Goal: Book appointment/travel/reservation

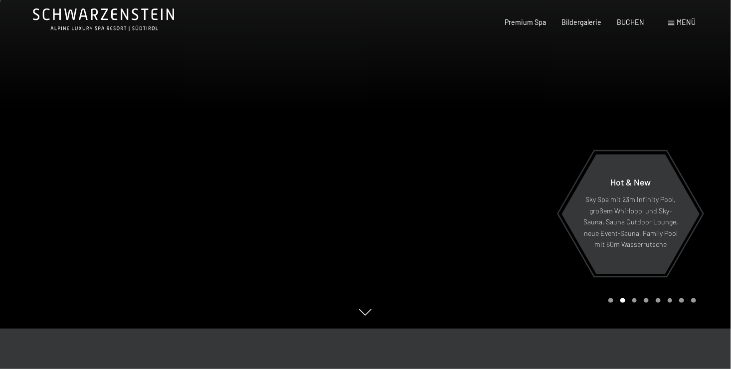
scroll to position [50, 0]
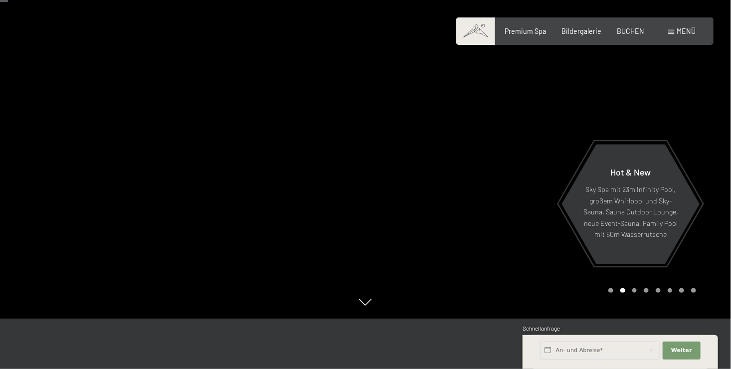
click at [513, 175] on div at bounding box center [549, 134] width 366 height 369
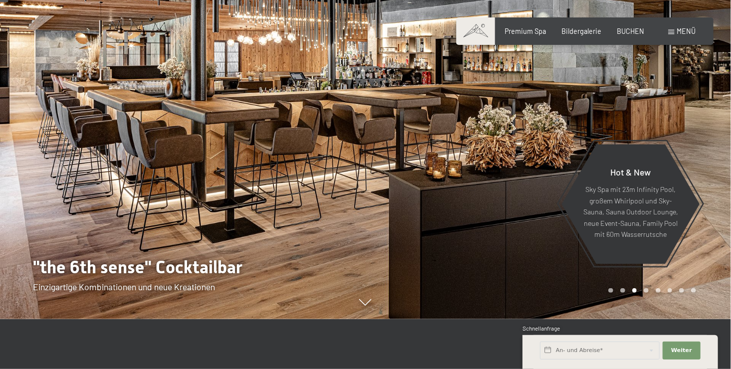
click at [508, 174] on div at bounding box center [549, 134] width 366 height 369
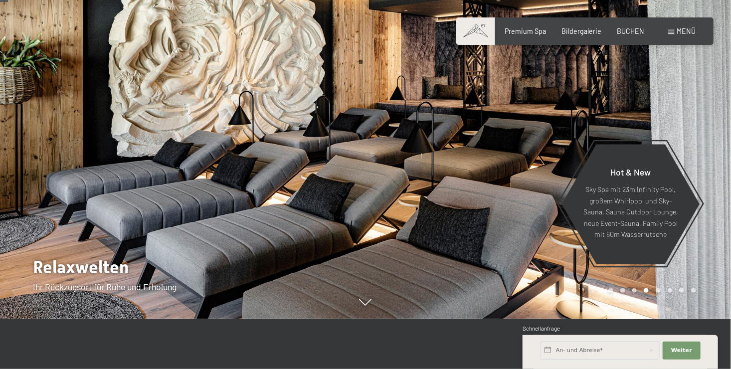
click at [508, 174] on div at bounding box center [549, 134] width 366 height 369
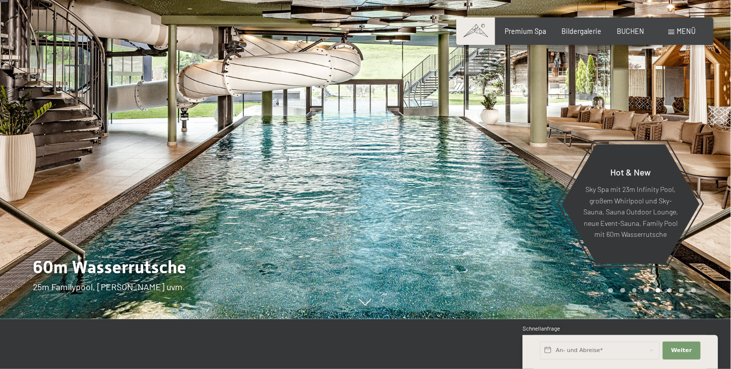
click at [507, 173] on div at bounding box center [549, 134] width 366 height 369
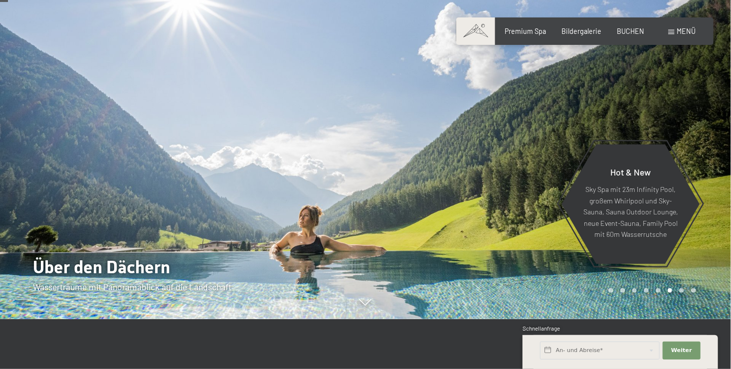
click at [507, 173] on div at bounding box center [549, 134] width 366 height 369
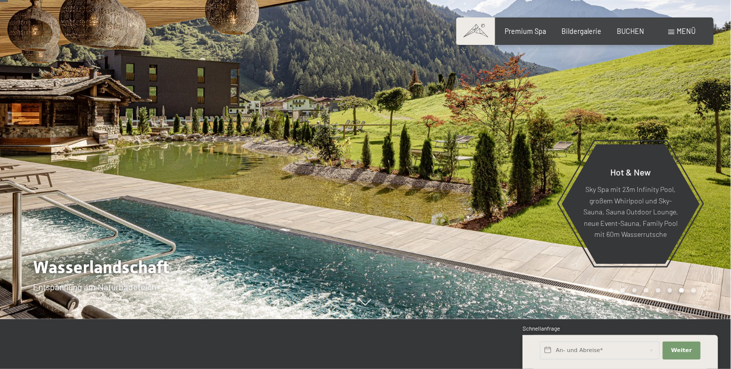
click at [507, 170] on div at bounding box center [549, 134] width 366 height 369
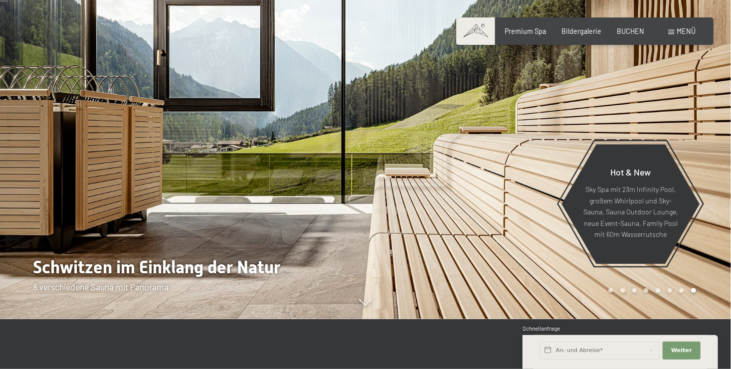
click at [52, 142] on div at bounding box center [183, 134] width 366 height 369
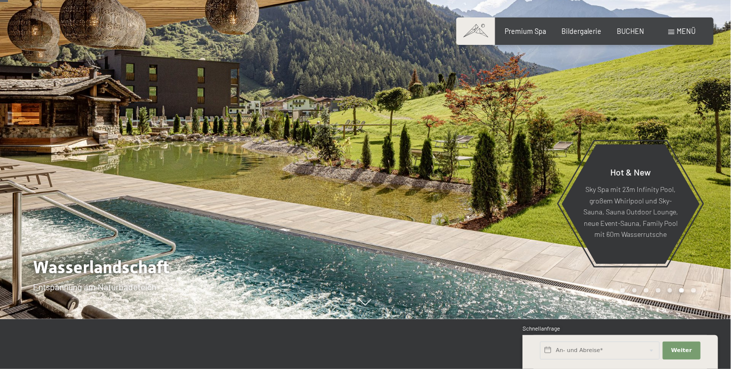
click at [491, 150] on div at bounding box center [549, 134] width 366 height 369
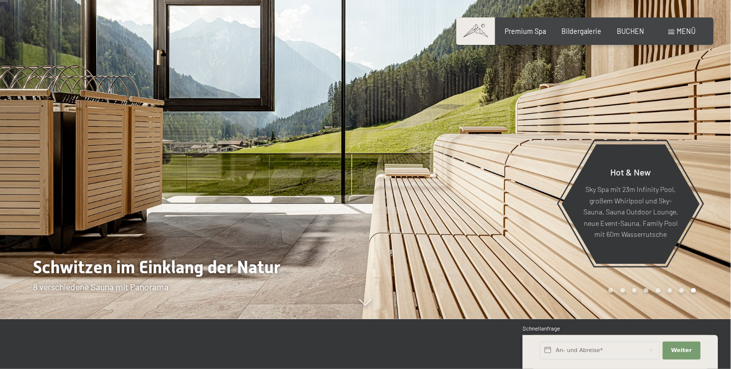
click at [48, 164] on div at bounding box center [183, 134] width 366 height 369
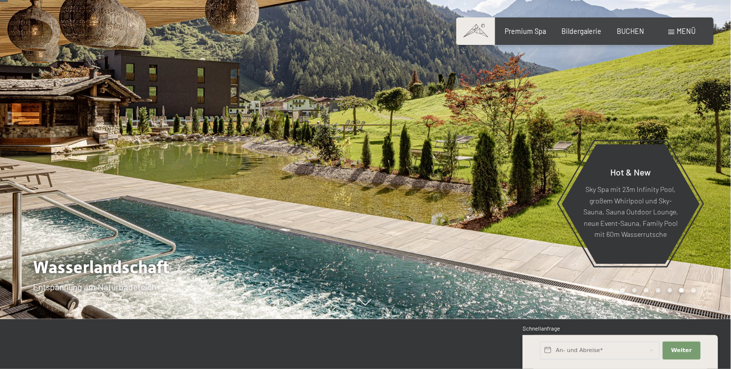
click at [92, 273] on div at bounding box center [183, 134] width 366 height 369
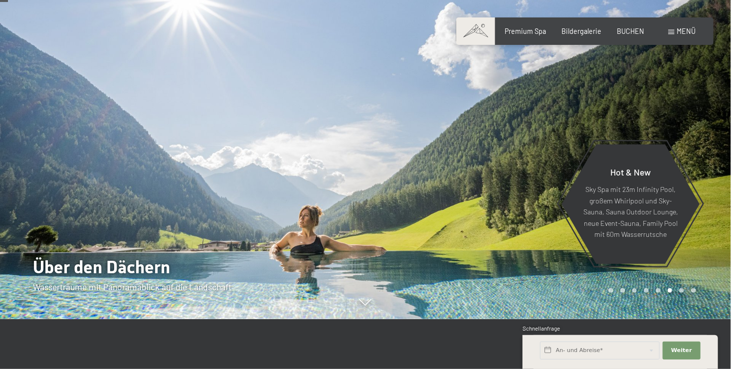
click at [56, 181] on div at bounding box center [183, 134] width 366 height 369
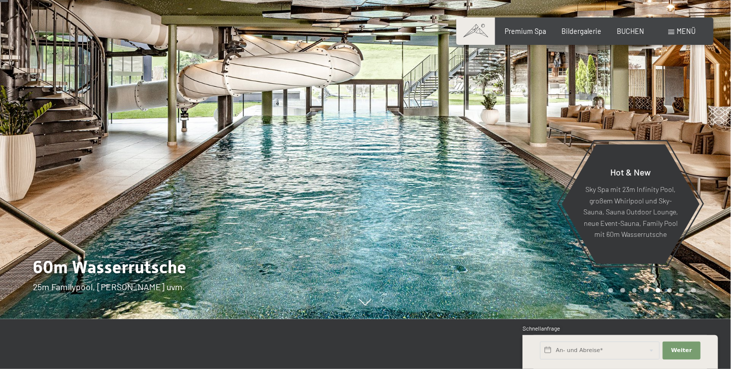
click at [76, 284] on div at bounding box center [183, 134] width 366 height 369
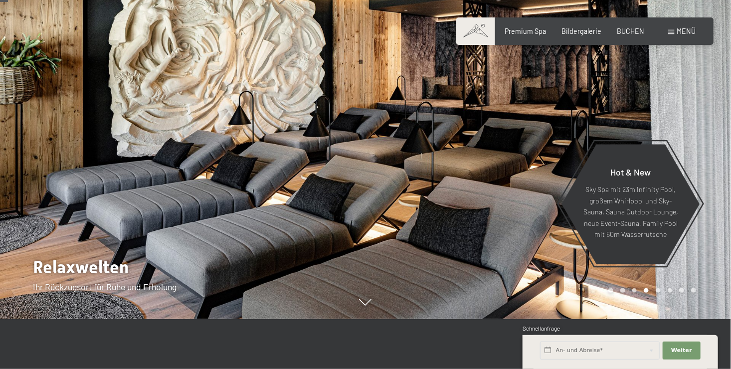
click at [585, 135] on div at bounding box center [549, 134] width 366 height 369
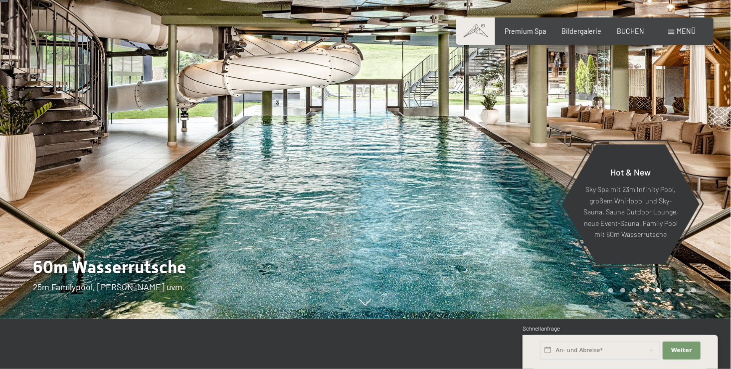
click at [584, 136] on div at bounding box center [549, 134] width 366 height 369
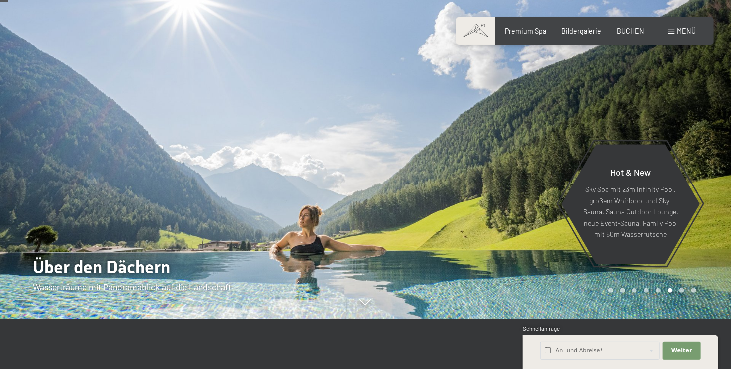
click at [584, 136] on div at bounding box center [549, 134] width 366 height 369
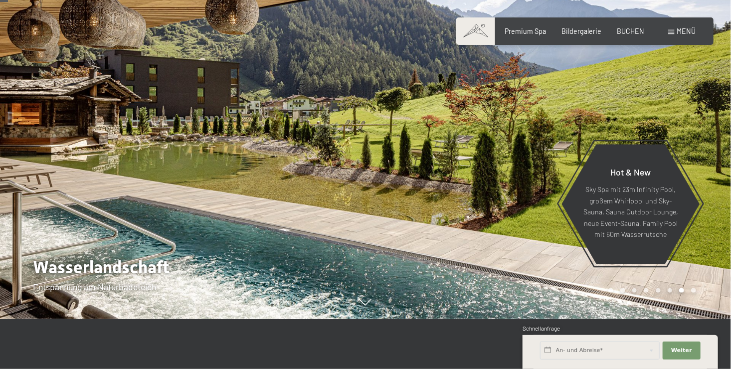
click at [489, 148] on div at bounding box center [549, 134] width 366 height 369
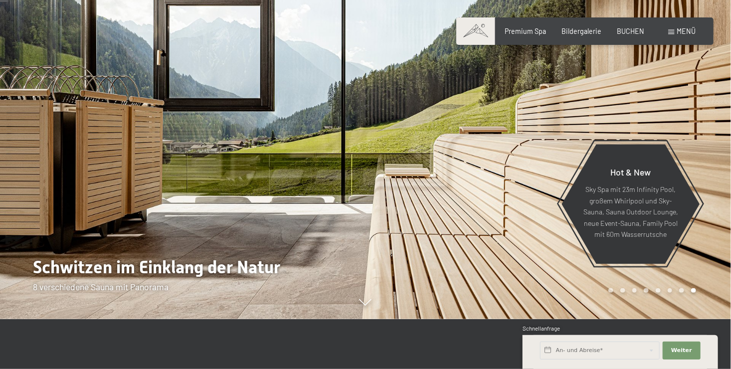
click at [508, 136] on div at bounding box center [549, 134] width 366 height 369
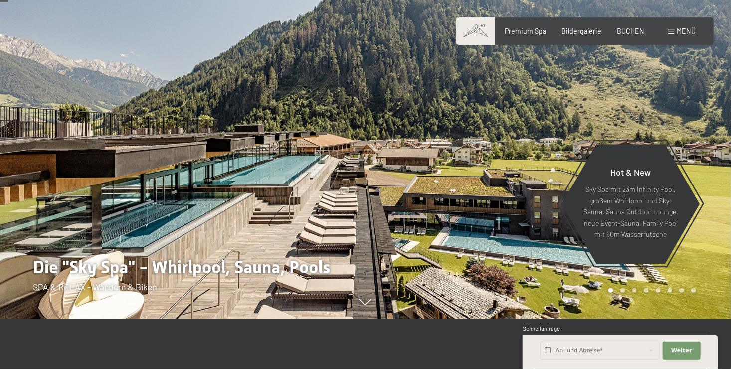
click at [77, 146] on div at bounding box center [183, 134] width 366 height 369
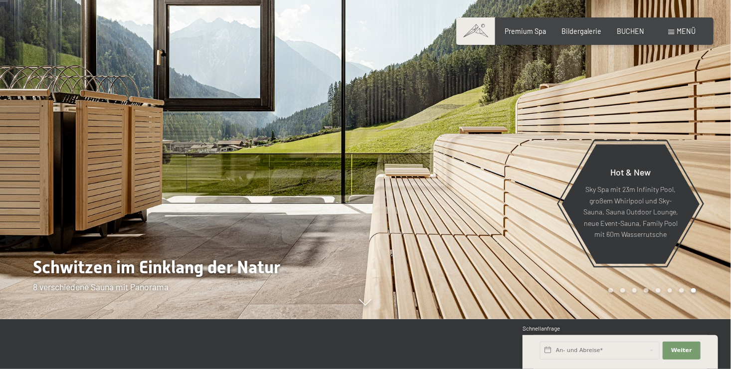
click at [547, 106] on div at bounding box center [549, 134] width 366 height 369
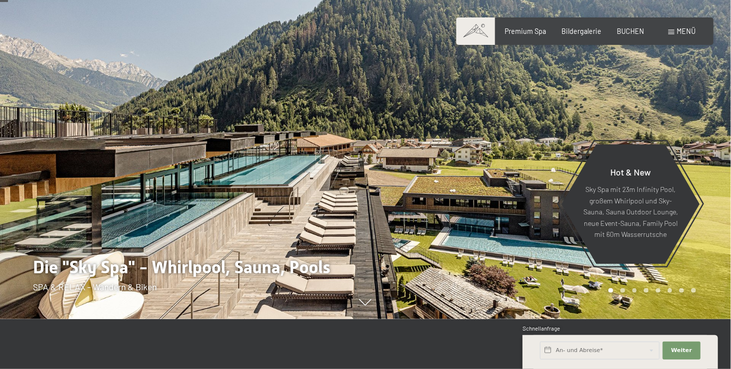
click at [547, 106] on div at bounding box center [549, 134] width 366 height 369
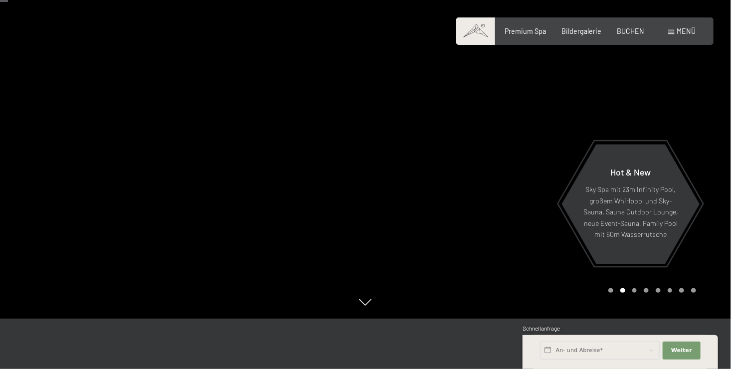
click at [546, 107] on div at bounding box center [549, 134] width 366 height 369
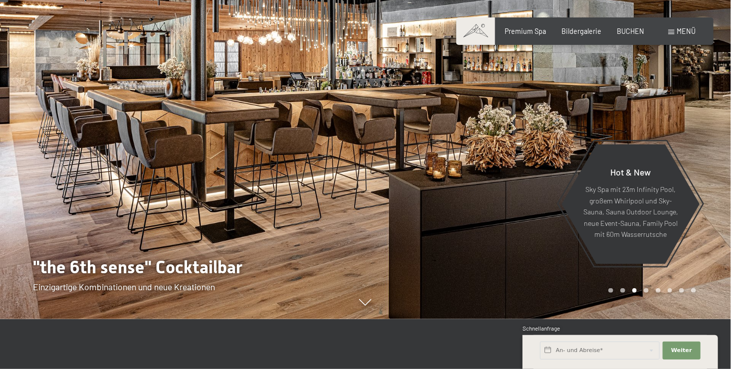
click at [52, 117] on div at bounding box center [183, 134] width 366 height 369
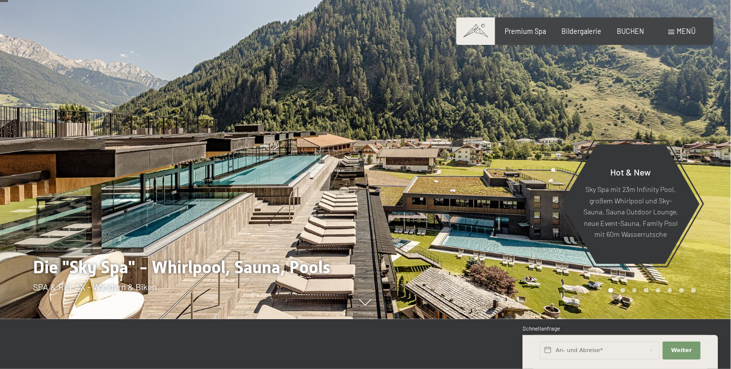
click at [540, 119] on div at bounding box center [549, 134] width 366 height 369
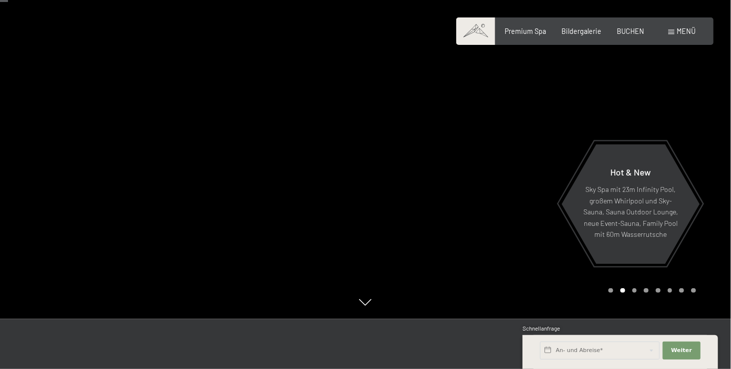
click at [539, 118] on div at bounding box center [549, 134] width 366 height 369
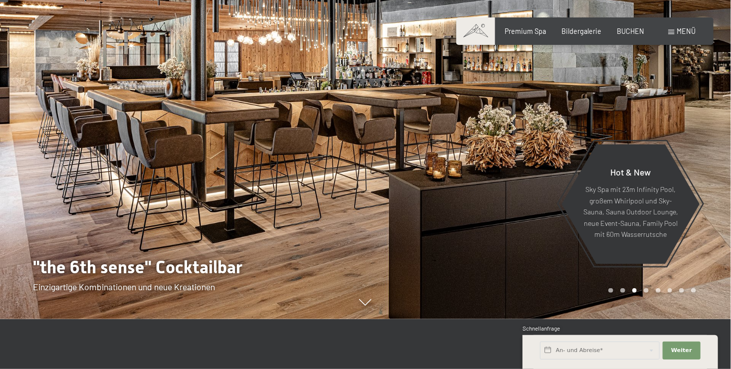
click at [537, 119] on div at bounding box center [549, 134] width 366 height 369
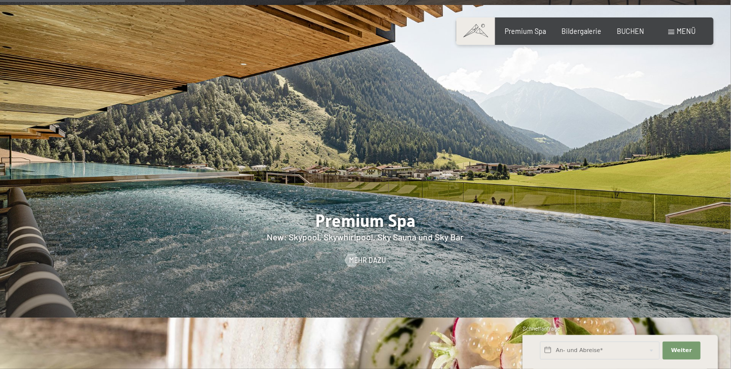
scroll to position [1197, 0]
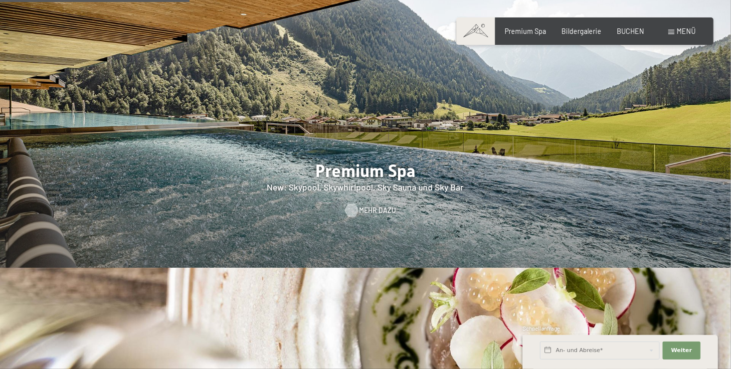
click at [359, 206] on span "Mehr dazu" at bounding box center [377, 211] width 37 height 10
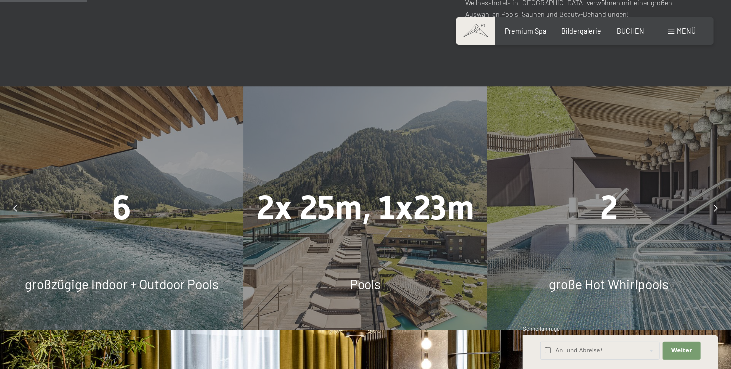
scroll to position [499, 0]
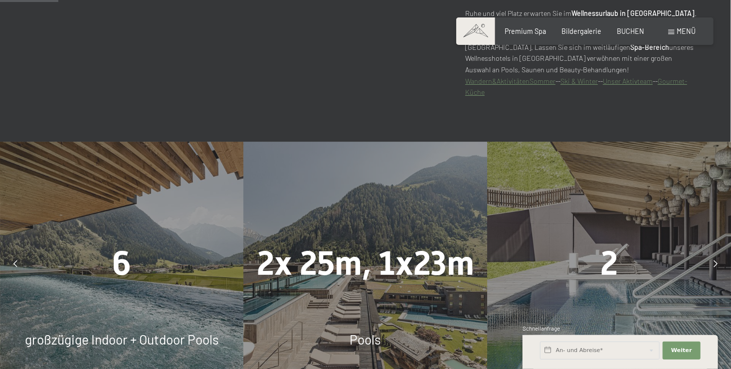
click at [106, 249] on div "6" at bounding box center [122, 263] width 244 height 47
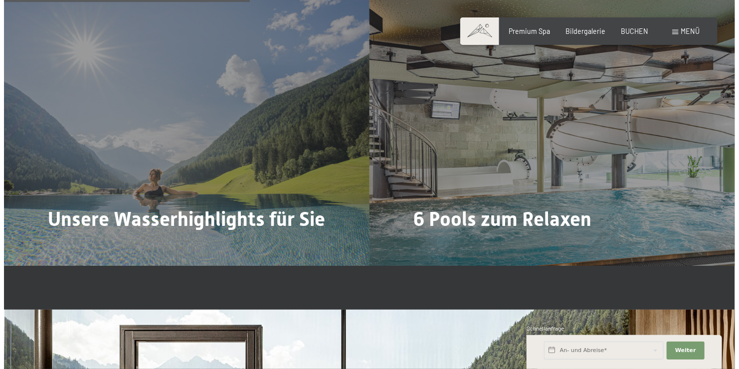
scroll to position [2095, 0]
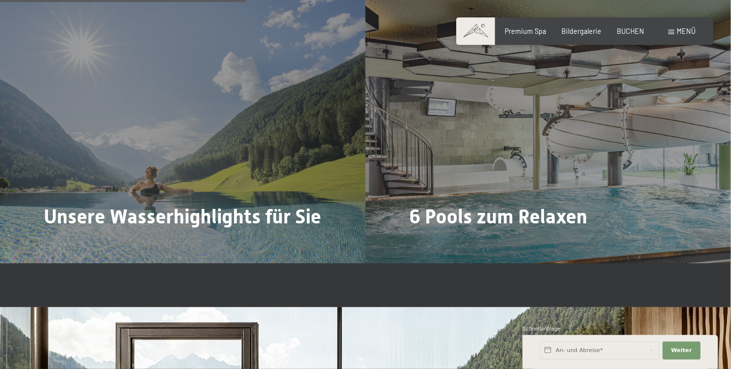
click at [434, 241] on span "Mehr dazu" at bounding box center [432, 246] width 37 height 10
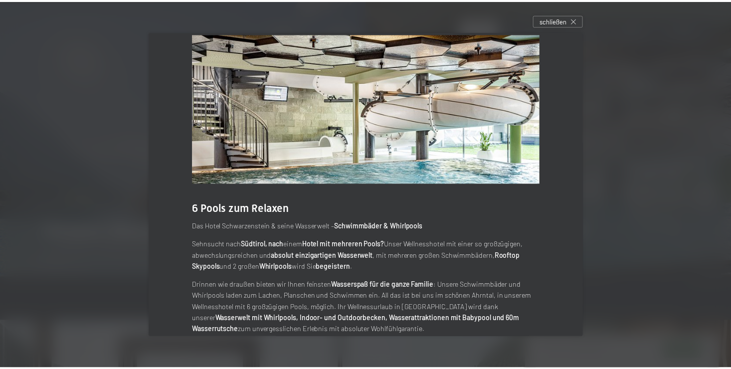
scroll to position [36, 0]
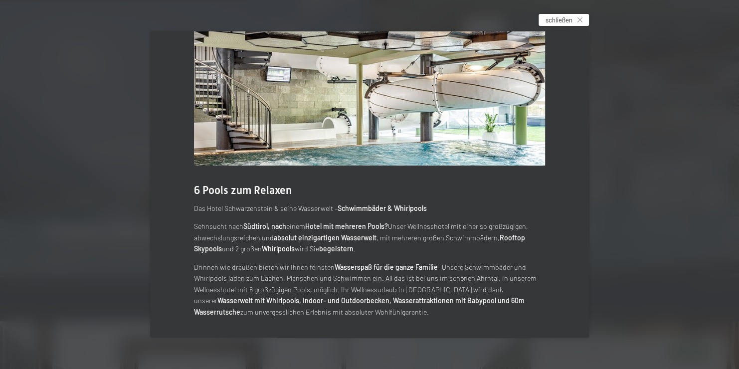
click at [567, 20] on span "schließen" at bounding box center [559, 19] width 27 height 9
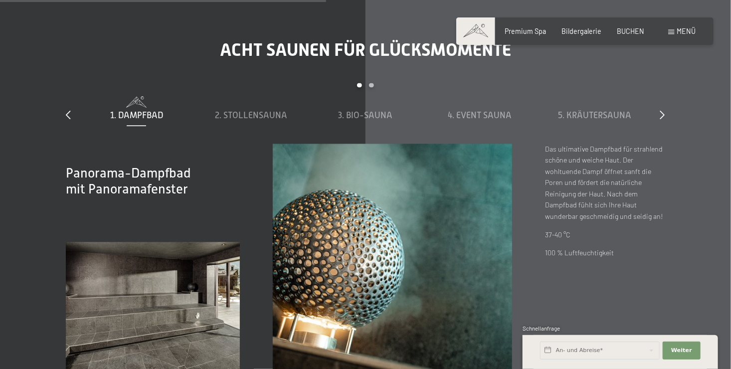
scroll to position [2793, 0]
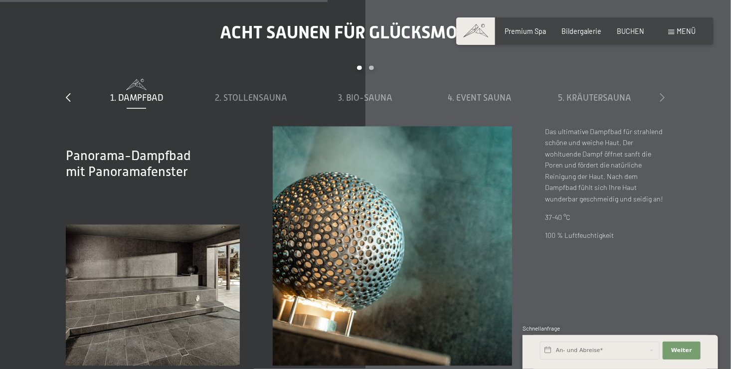
click at [661, 101] on icon at bounding box center [662, 97] width 5 height 9
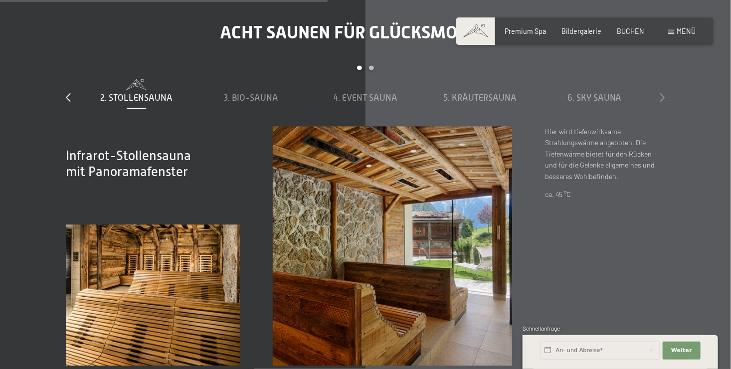
click at [661, 101] on icon at bounding box center [662, 97] width 5 height 9
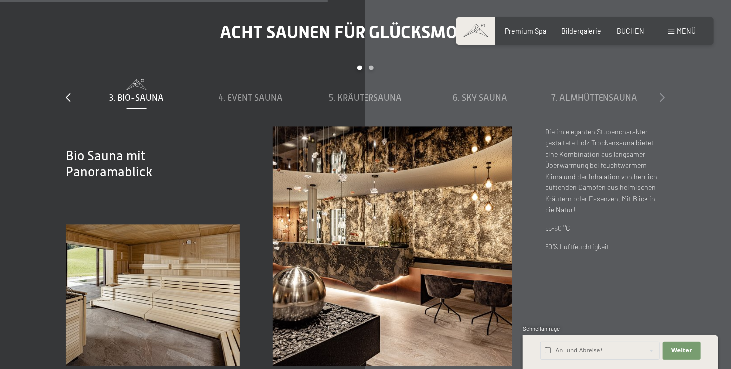
click at [661, 99] on icon at bounding box center [662, 97] width 5 height 9
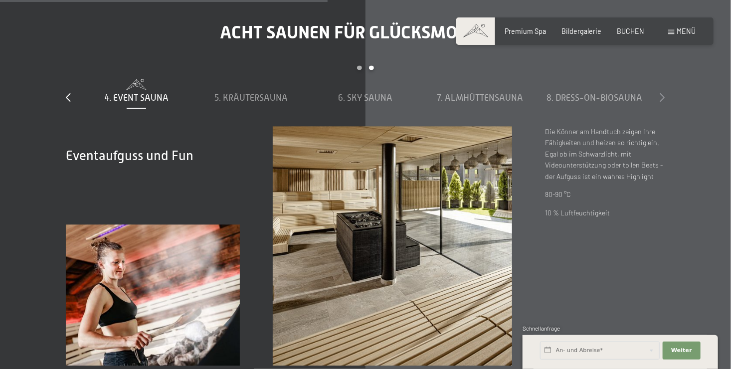
click at [661, 99] on icon at bounding box center [662, 97] width 5 height 9
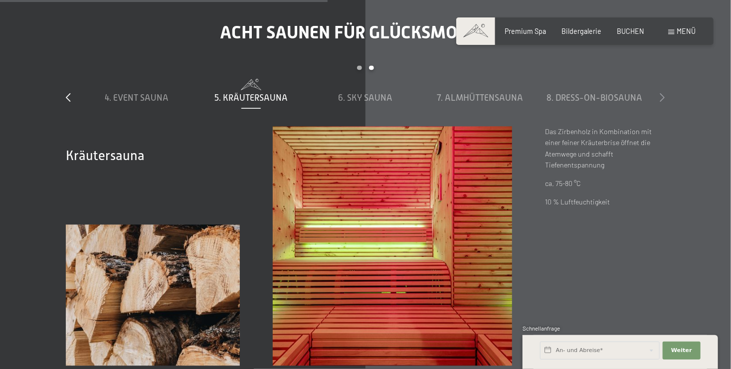
click at [661, 99] on icon at bounding box center [662, 97] width 5 height 9
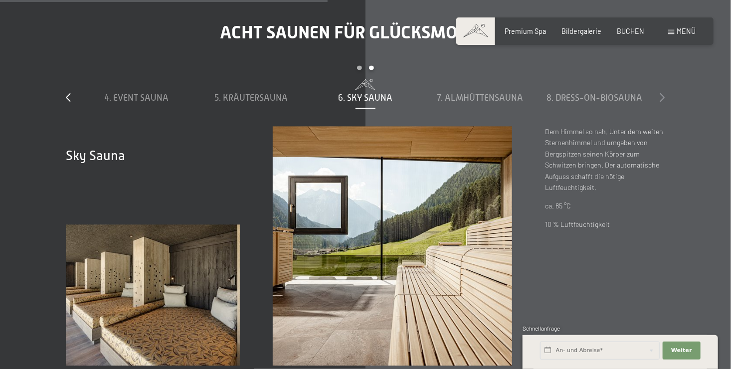
click at [661, 99] on icon at bounding box center [662, 97] width 5 height 9
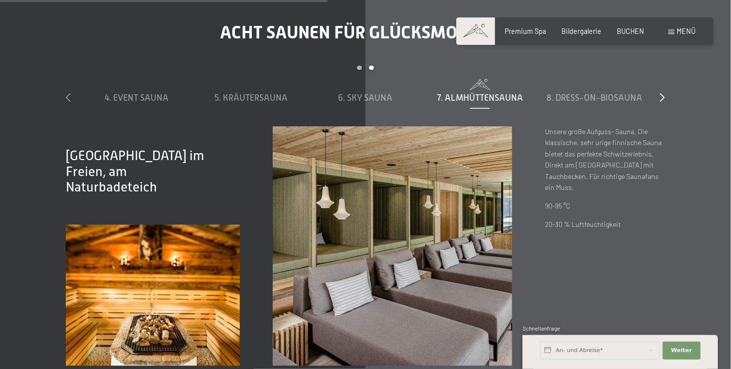
click at [66, 98] on icon at bounding box center [68, 97] width 5 height 9
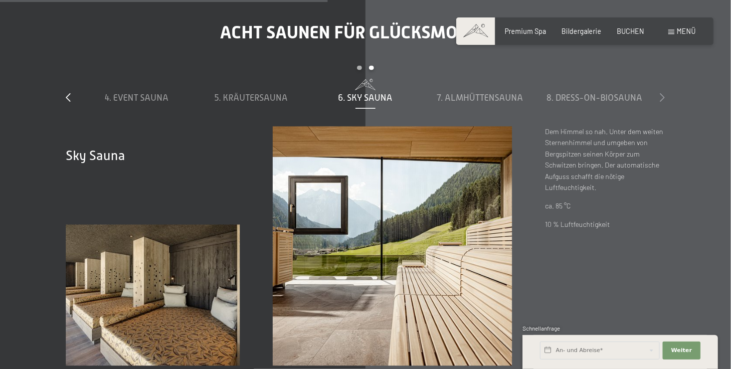
click at [663, 101] on icon at bounding box center [662, 97] width 5 height 9
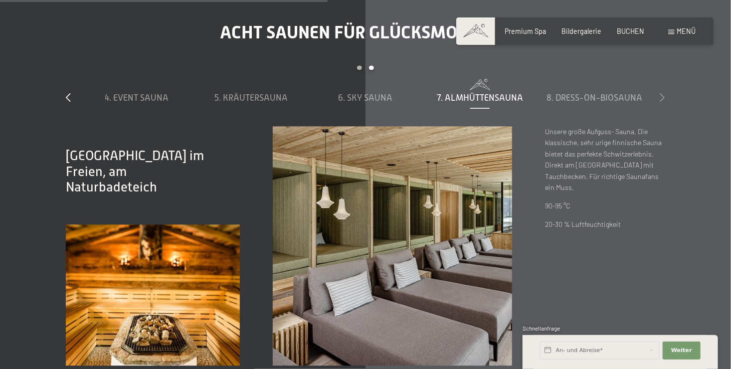
click at [663, 100] on icon at bounding box center [662, 97] width 5 height 9
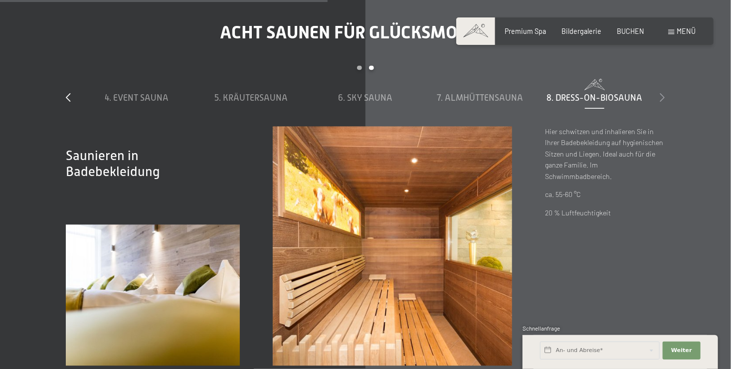
click at [663, 100] on icon at bounding box center [662, 97] width 5 height 9
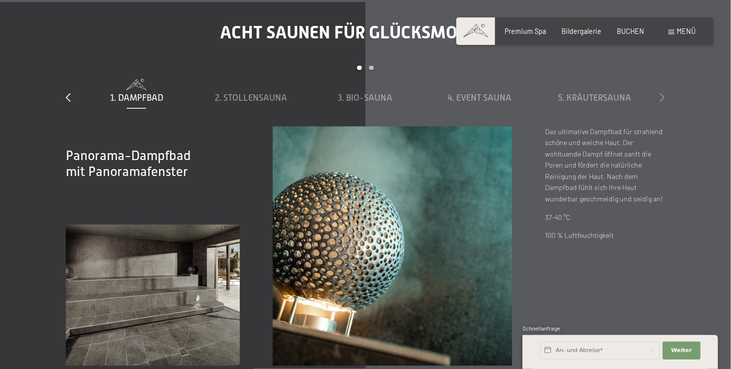
click at [661, 98] on icon at bounding box center [662, 97] width 5 height 9
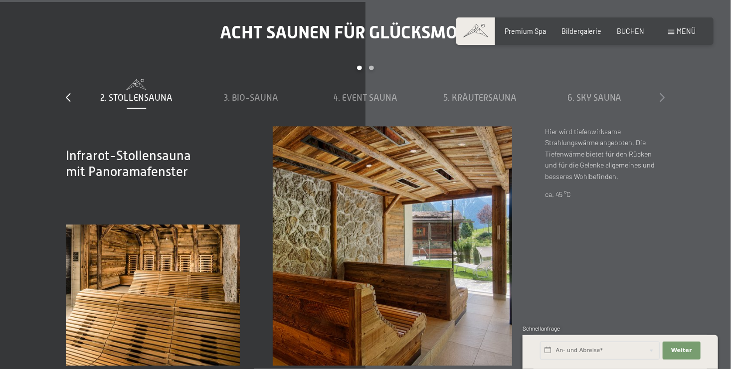
click at [661, 98] on icon at bounding box center [662, 97] width 5 height 9
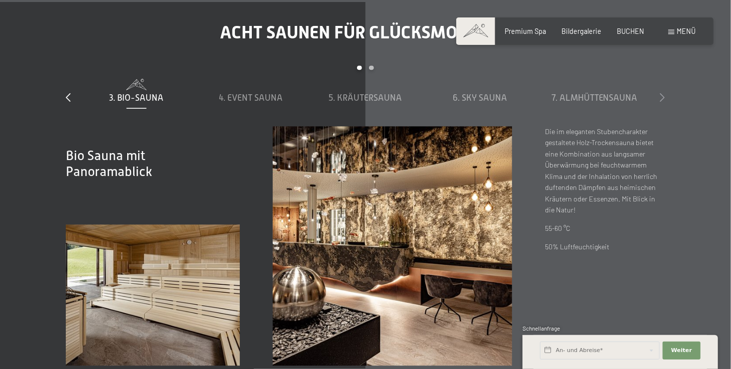
click at [661, 98] on icon at bounding box center [662, 97] width 5 height 9
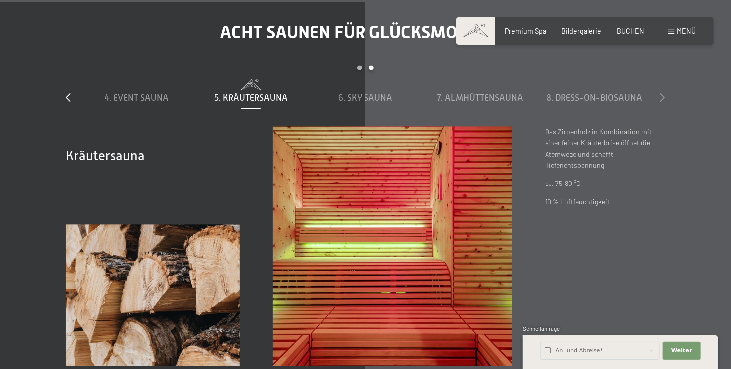
click at [661, 98] on icon at bounding box center [662, 97] width 5 height 9
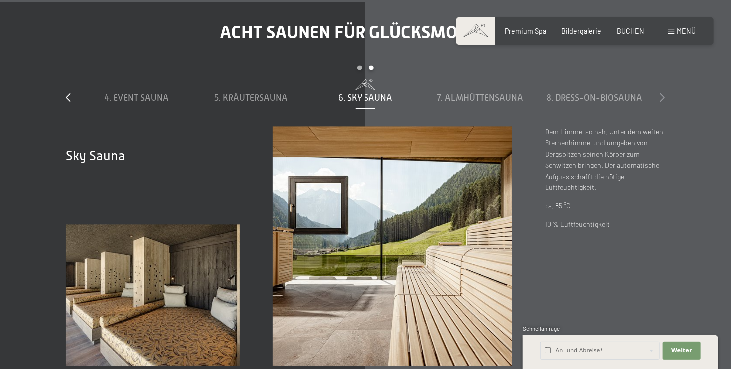
click at [661, 98] on icon at bounding box center [662, 97] width 5 height 9
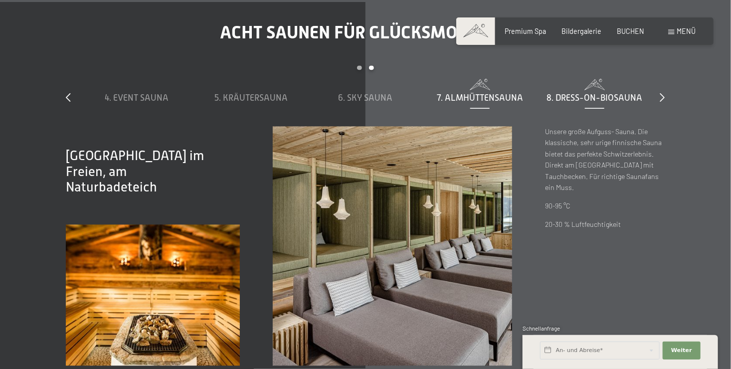
click at [572, 94] on span "8. Dress-on-Biosauna" at bounding box center [595, 98] width 96 height 10
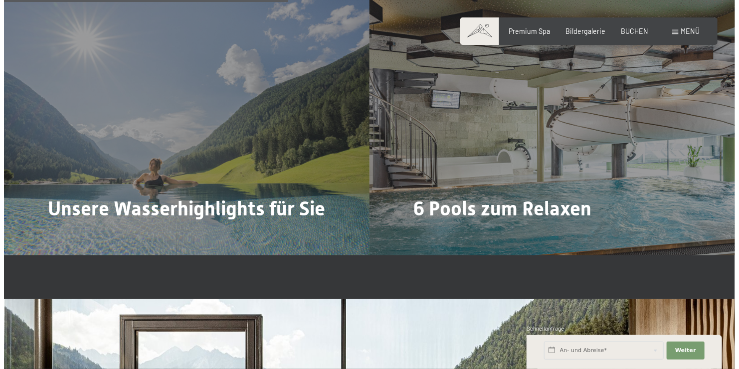
scroll to position [2095, 0]
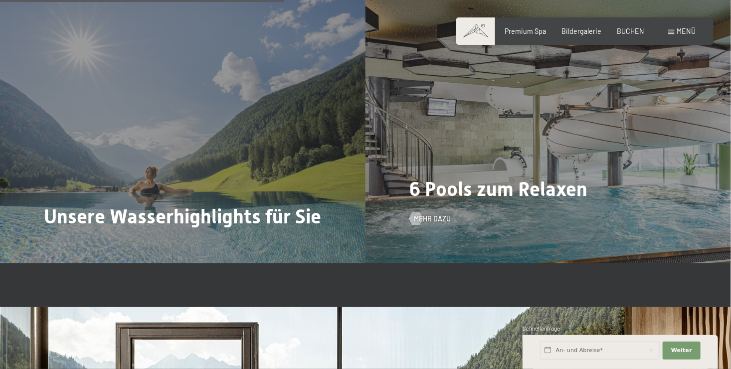
click at [492, 193] on span "6 Pools zum Relaxen" at bounding box center [499, 189] width 178 height 23
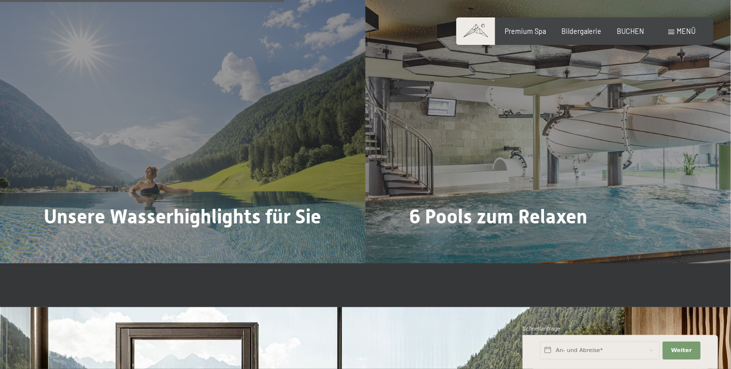
click at [418, 240] on div at bounding box center [416, 246] width 7 height 13
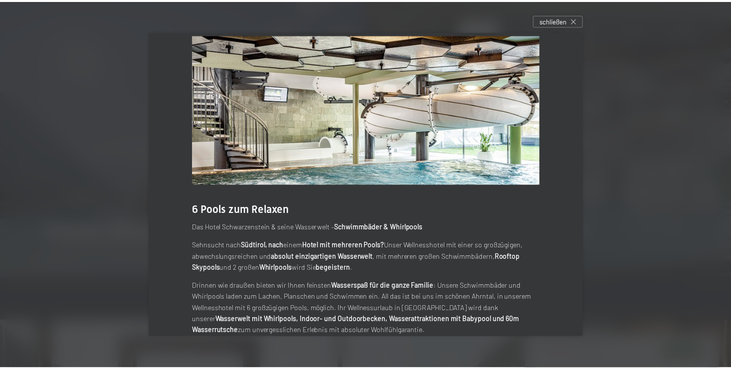
scroll to position [0, 0]
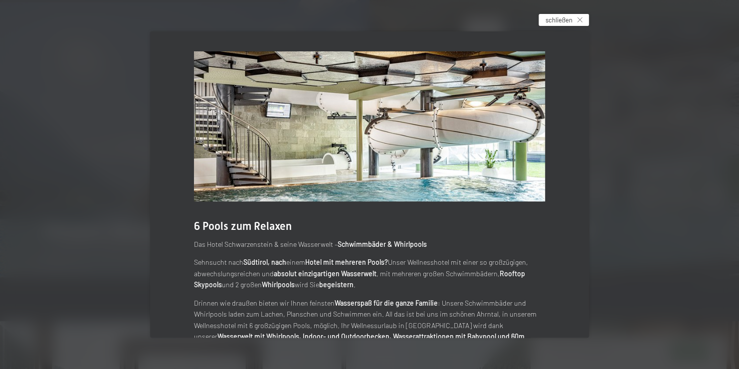
click at [575, 22] on div "schließen" at bounding box center [564, 20] width 50 height 12
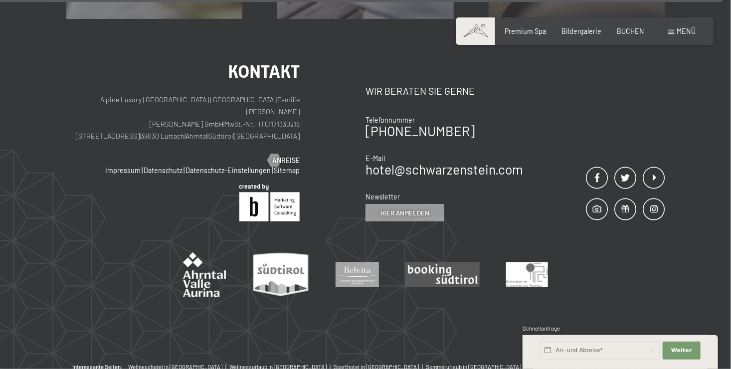
scroll to position [5337, 0]
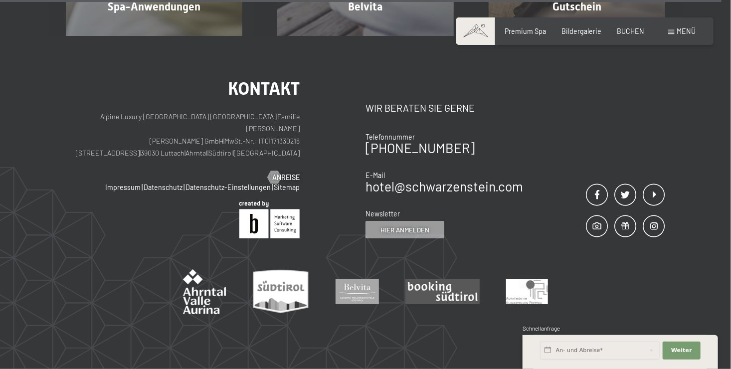
click at [677, 32] on span "Menü" at bounding box center [686, 31] width 19 height 8
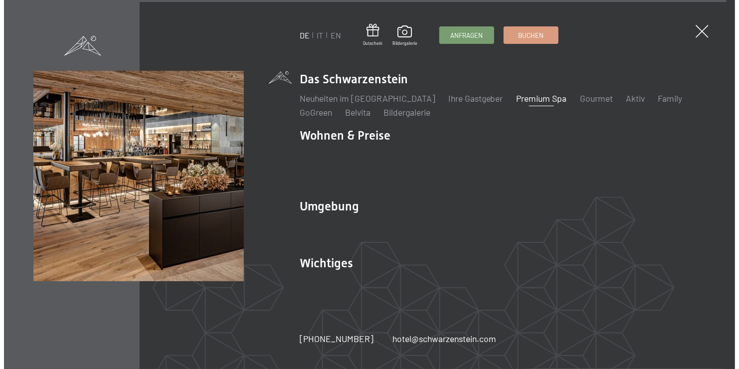
scroll to position [5354, 0]
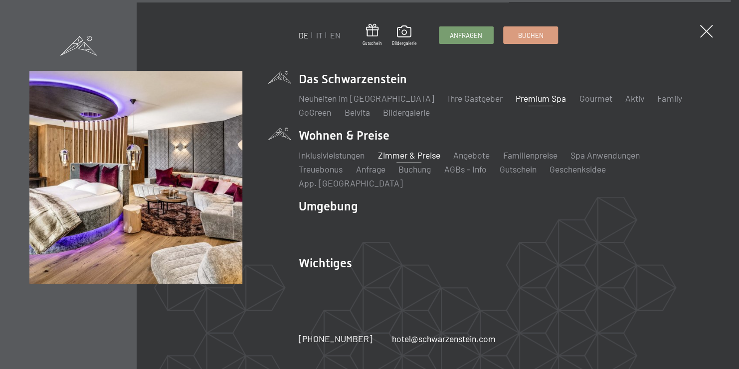
click at [406, 160] on link "Zimmer & Preise" at bounding box center [409, 155] width 62 height 11
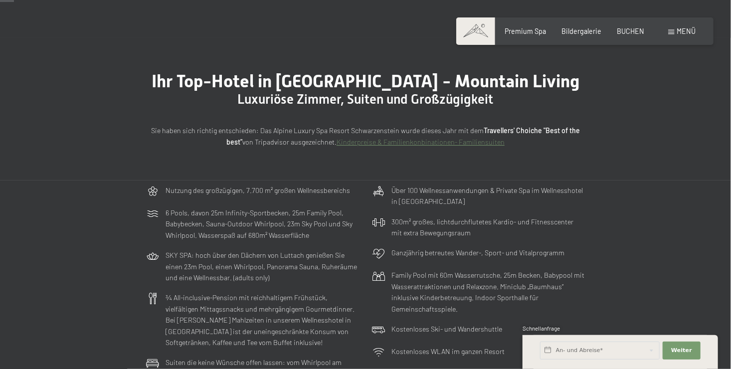
scroll to position [100, 0]
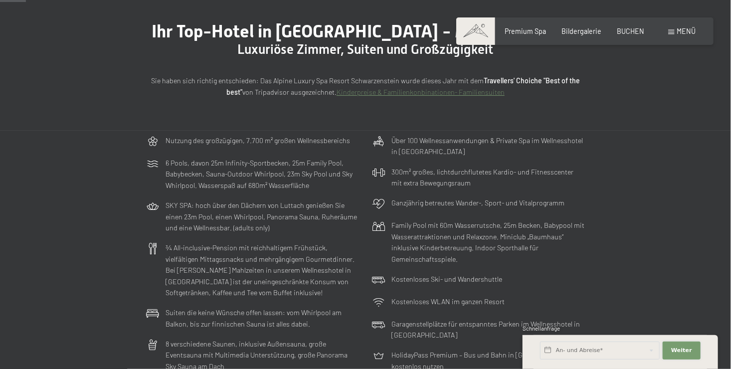
click at [680, 351] on span "Weiter" at bounding box center [681, 351] width 21 height 8
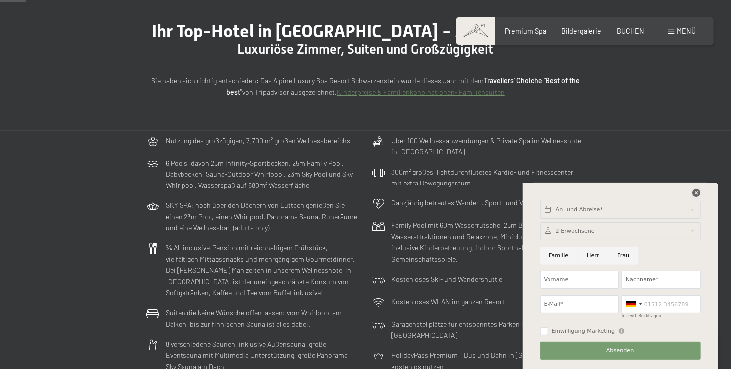
click at [697, 196] on icon at bounding box center [697, 193] width 8 height 8
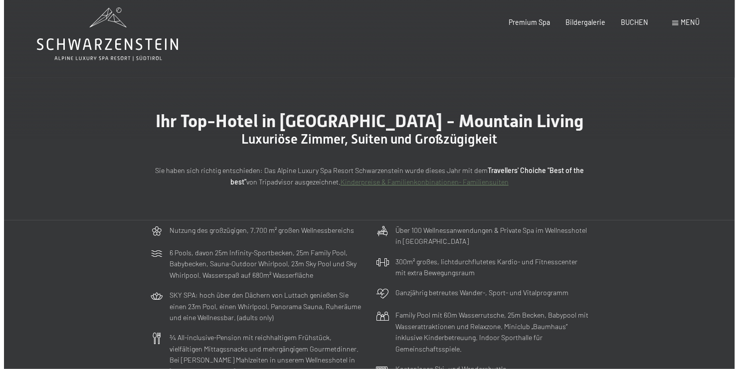
scroll to position [0, 0]
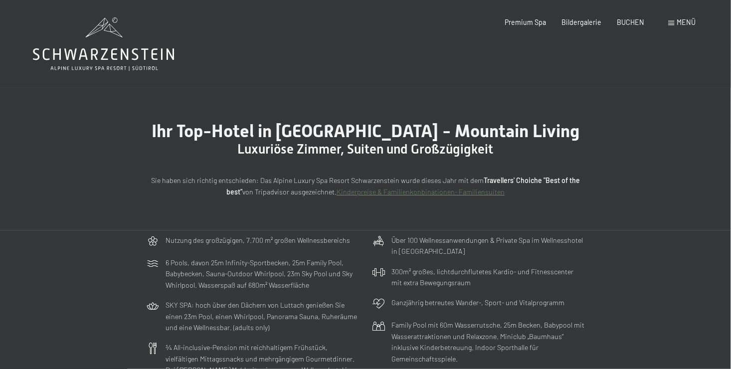
click at [678, 22] on span "Menü" at bounding box center [686, 22] width 19 height 8
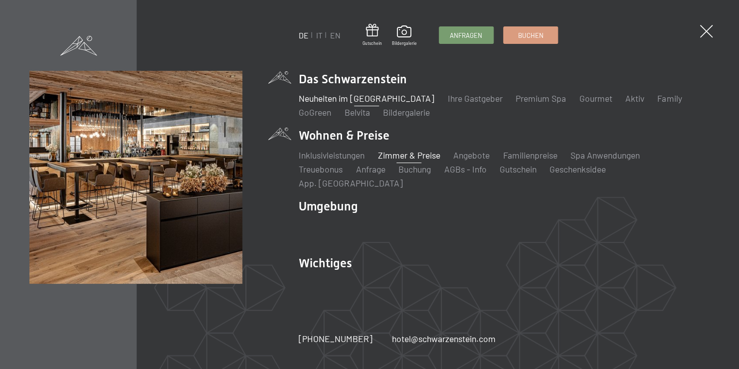
click at [320, 103] on link "Neuheiten im [GEOGRAPHIC_DATA]" at bounding box center [367, 98] width 136 height 11
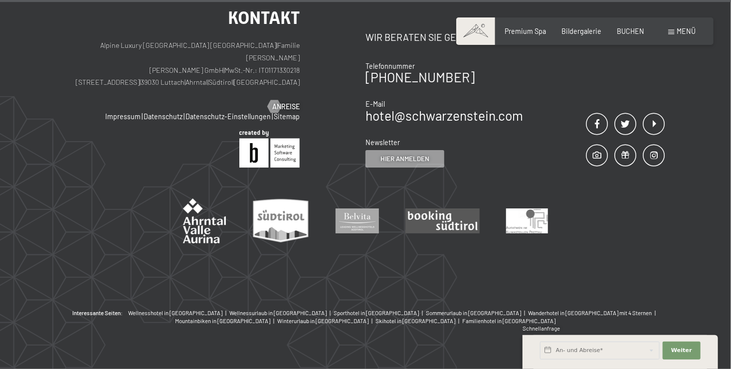
scroll to position [3493, 0]
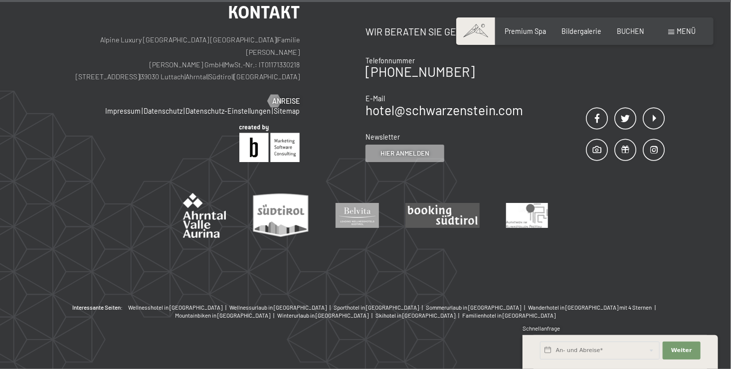
click at [677, 35] on div "Menü" at bounding box center [682, 31] width 27 height 10
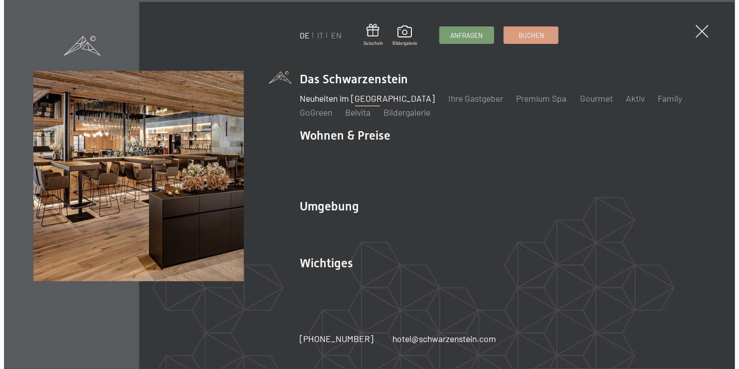
scroll to position [3507, 0]
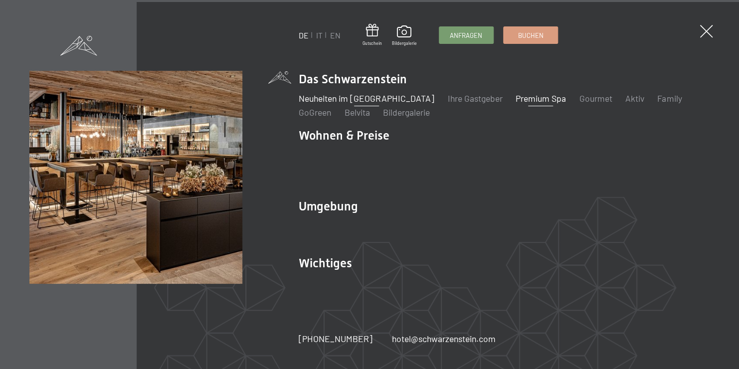
click at [529, 103] on link "Premium Spa" at bounding box center [541, 98] width 50 height 11
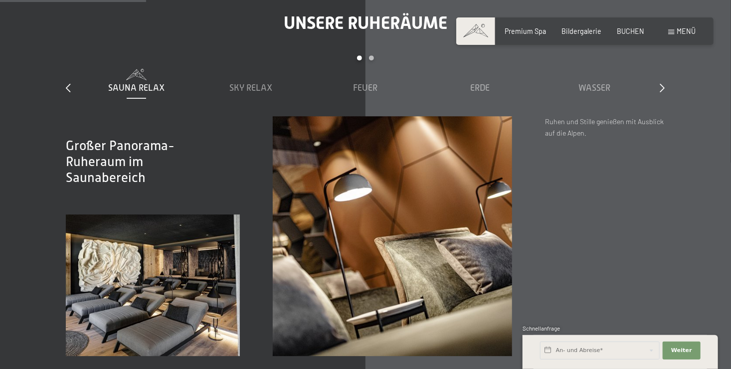
scroll to position [1247, 0]
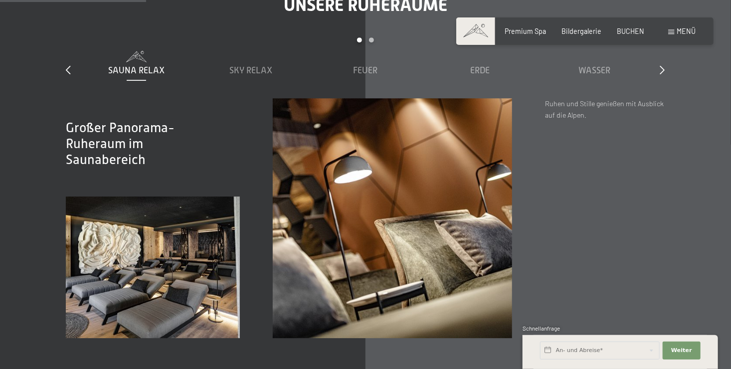
click at [659, 73] on div "slide 1 to 5 of 7 Sauna Relax Sky Relax Feuer Erde Wasser Luft Wolke 7" at bounding box center [365, 67] width 599 height 61
click at [663, 71] on icon at bounding box center [662, 69] width 5 height 9
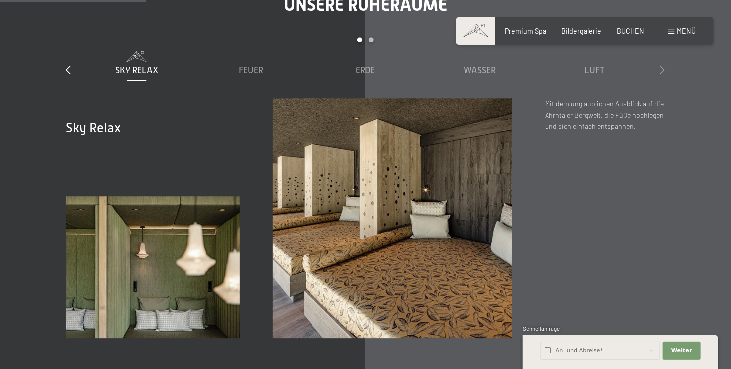
click at [663, 73] on icon at bounding box center [662, 69] width 5 height 9
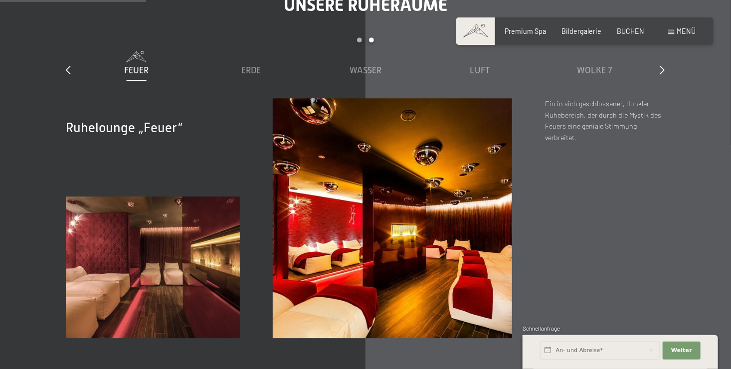
click at [665, 73] on icon at bounding box center [662, 69] width 5 height 9
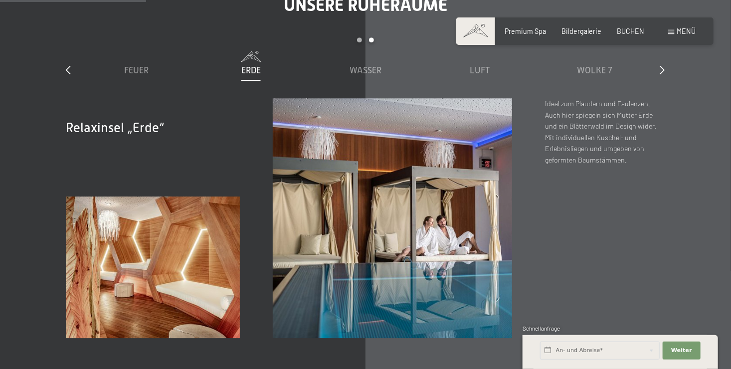
click at [665, 73] on icon at bounding box center [662, 69] width 5 height 9
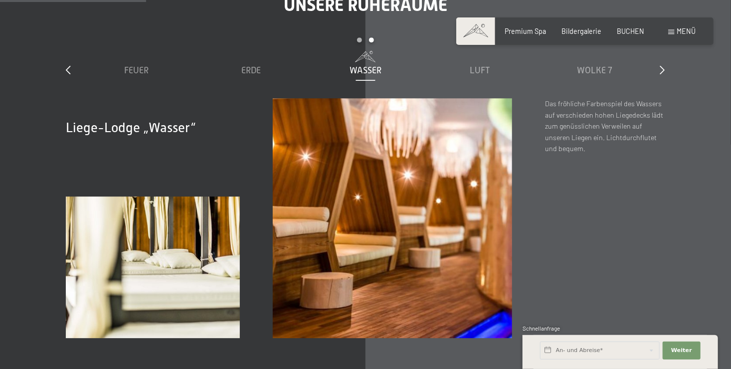
click at [665, 73] on icon at bounding box center [662, 69] width 5 height 9
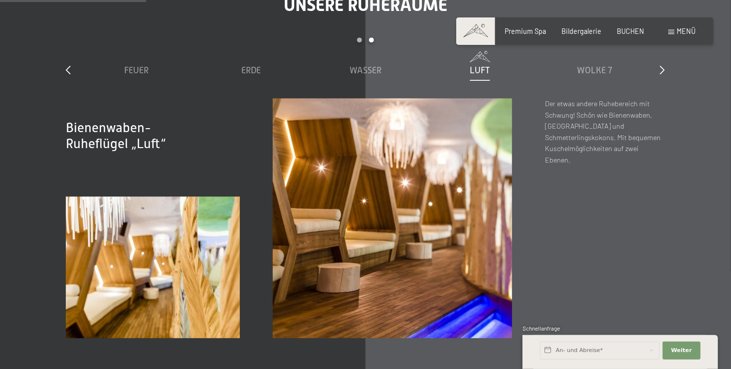
click at [665, 73] on icon at bounding box center [662, 69] width 5 height 9
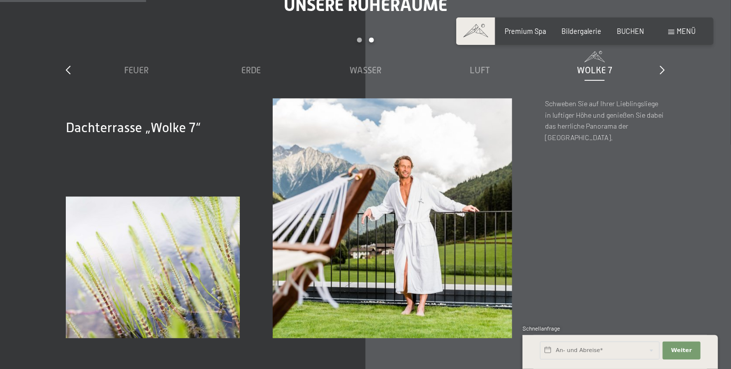
click at [665, 73] on icon at bounding box center [662, 69] width 5 height 9
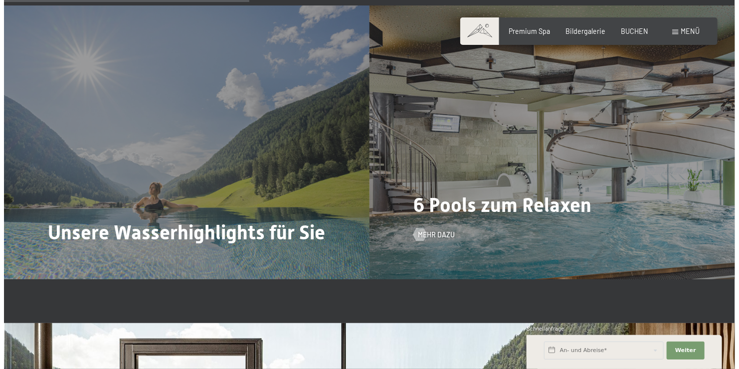
scroll to position [2095, 0]
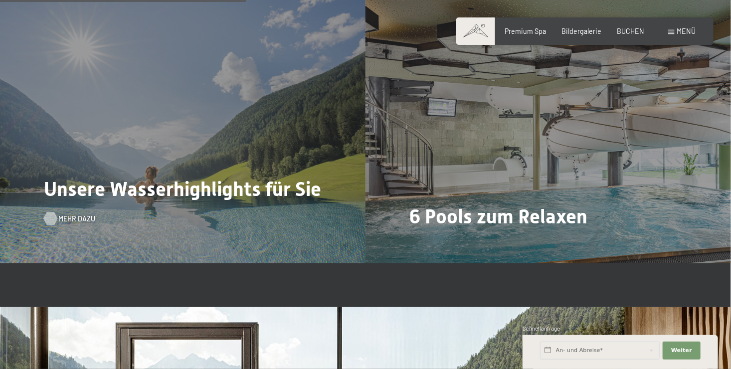
click at [71, 222] on span "Mehr dazu" at bounding box center [76, 219] width 37 height 10
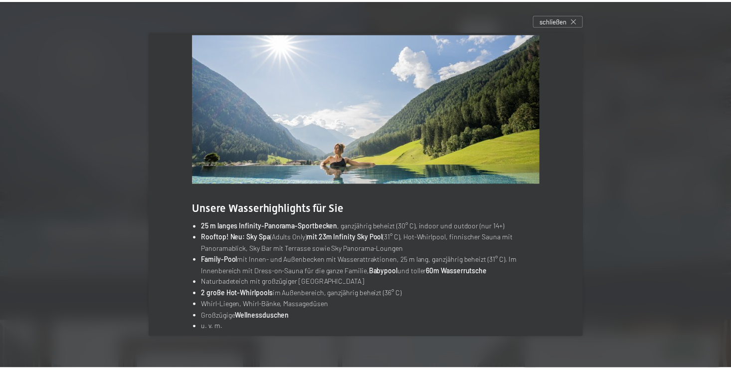
scroll to position [33, 0]
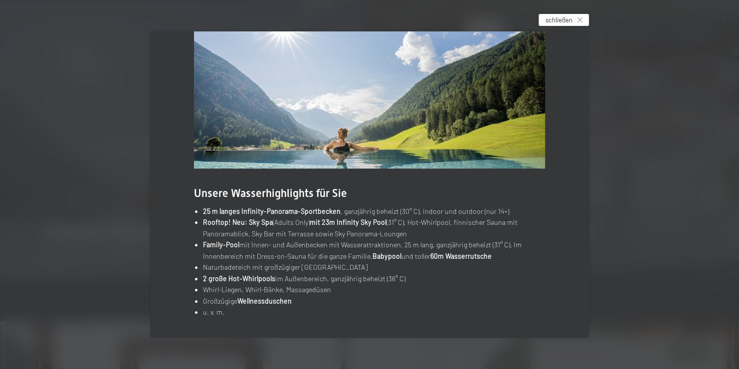
click at [581, 22] on icon at bounding box center [580, 19] width 5 height 5
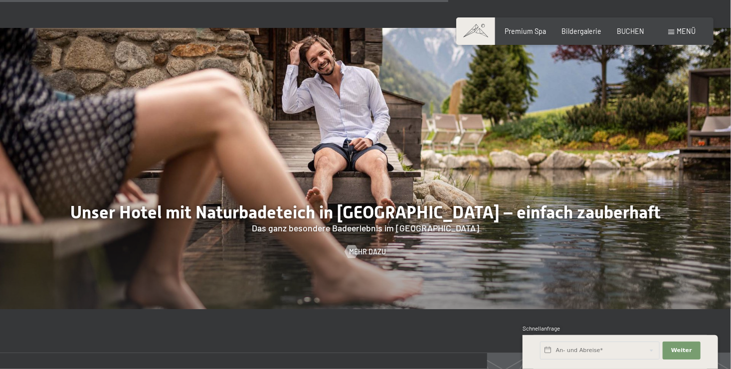
scroll to position [3342, 0]
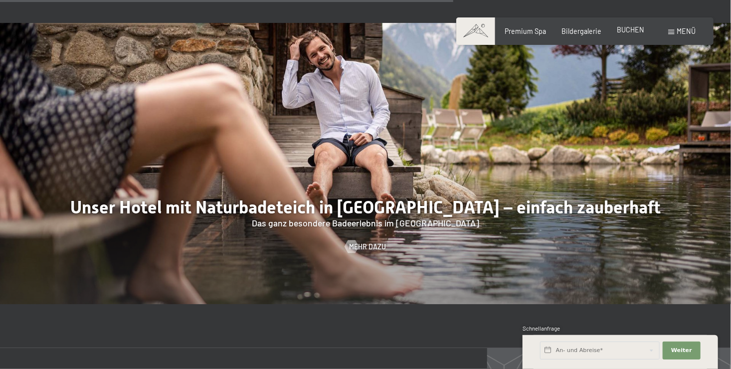
click at [623, 30] on span "BUCHEN" at bounding box center [630, 29] width 27 height 8
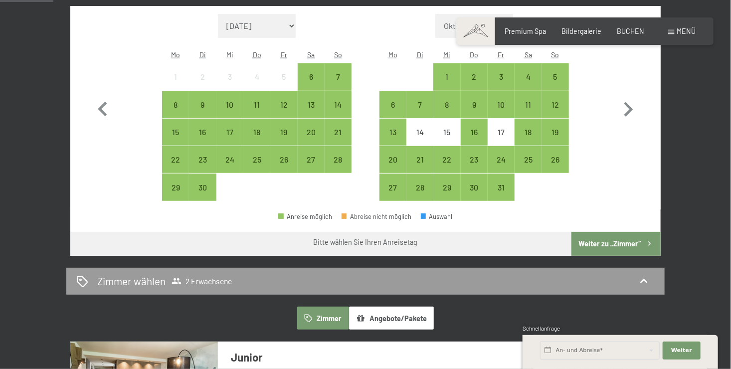
scroll to position [299, 0]
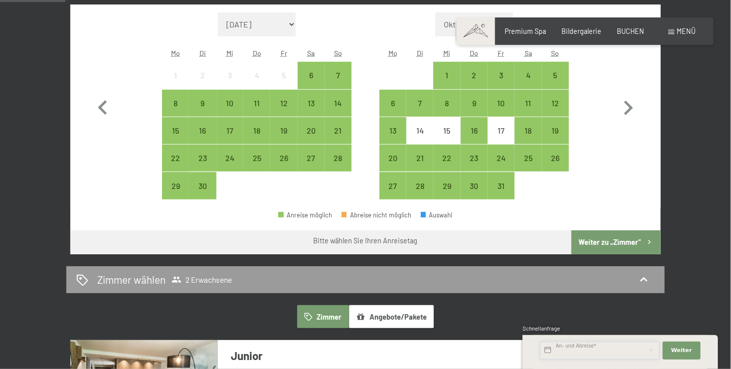
click at [604, 353] on input "text" at bounding box center [600, 351] width 120 height 18
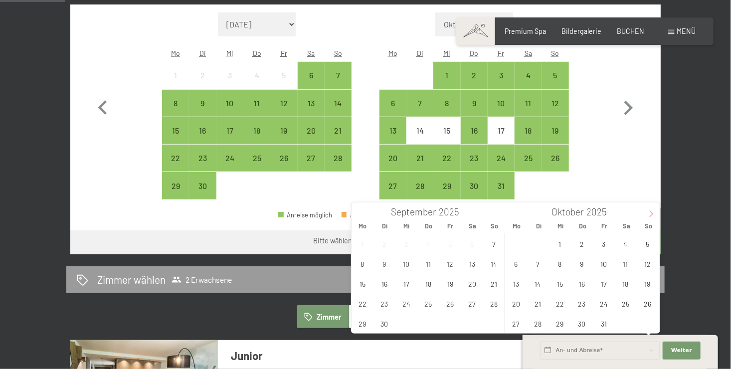
click at [647, 214] on span at bounding box center [651, 211] width 17 height 17
click at [583, 287] on span "13" at bounding box center [581, 283] width 19 height 19
click at [648, 287] on span "16" at bounding box center [647, 283] width 19 height 19
type input "Do. [DATE] - So. [DATE]"
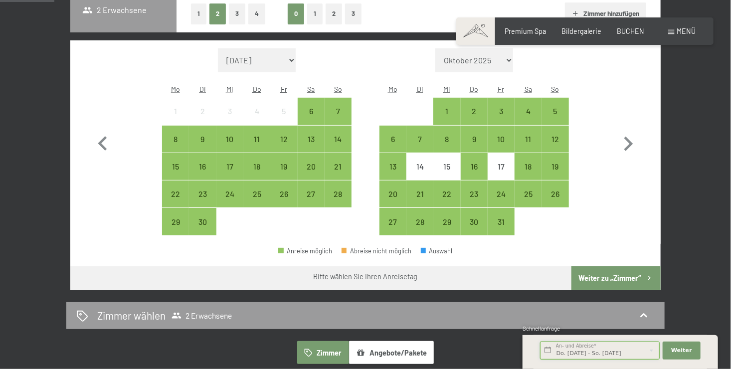
scroll to position [249, 0]
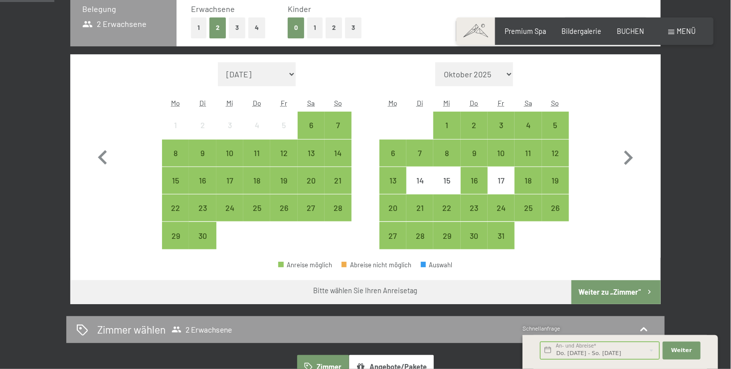
click at [628, 289] on button "Weiter zu „Zimmer“" at bounding box center [616, 292] width 89 height 24
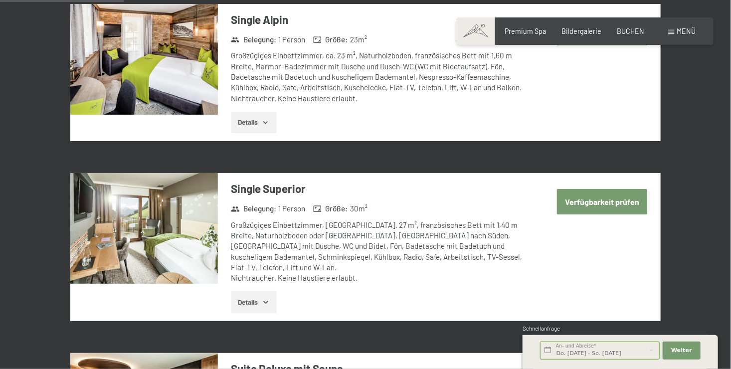
scroll to position [0, 0]
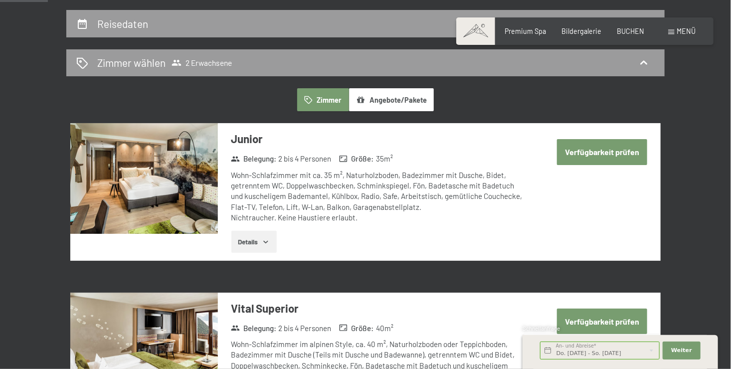
click at [629, 152] on button "Verfügbarkeit prüfen" at bounding box center [602, 151] width 90 height 25
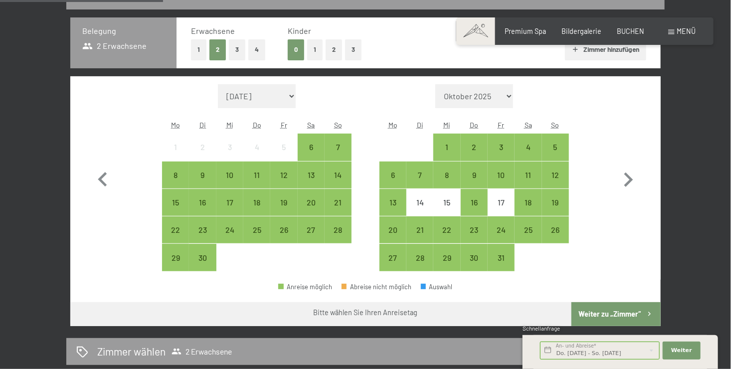
scroll to position [209, 0]
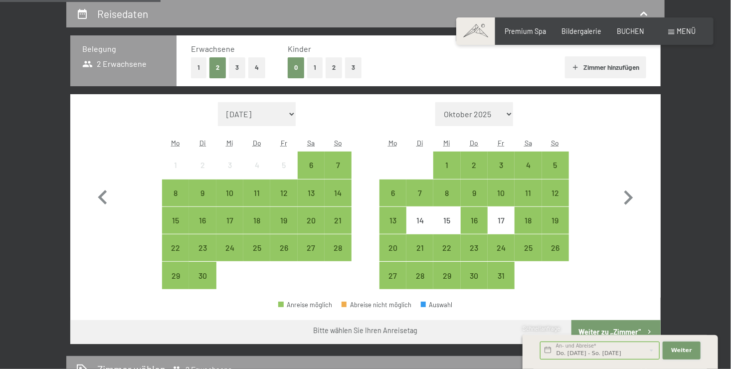
click at [683, 351] on span "Weiter" at bounding box center [681, 351] width 21 height 8
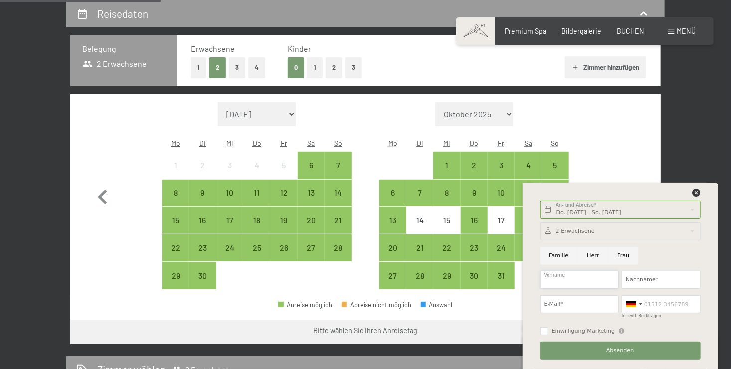
click at [571, 279] on input "Vorname" at bounding box center [579, 280] width 79 height 18
type input "[PERSON_NAME]"
type input "[EMAIL_ADDRESS][DOMAIN_NAME]"
type input "01751125249"
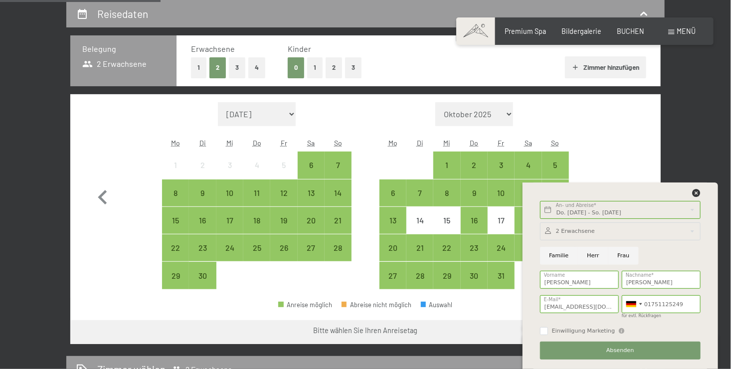
click at [557, 254] on input "Familie" at bounding box center [559, 256] width 38 height 18
radio input "true"
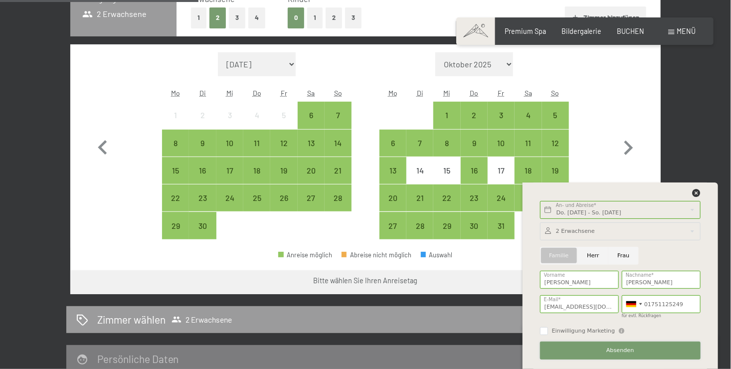
click at [605, 354] on button "Absenden" at bounding box center [620, 351] width 161 height 18
